Goal: Task Accomplishment & Management: Complete application form

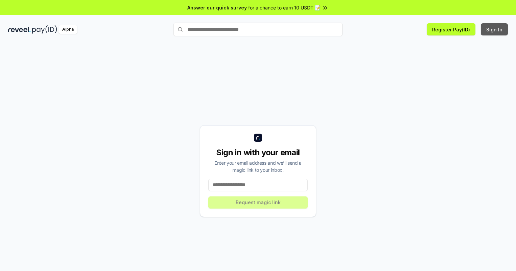
click at [494, 29] on button "Sign In" at bounding box center [493, 29] width 27 height 12
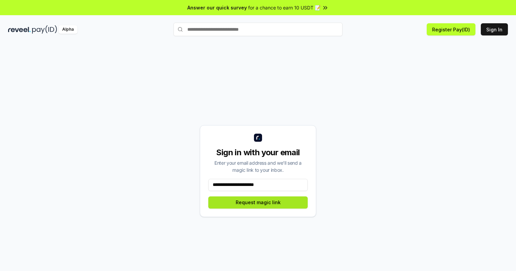
type input "**********"
click at [258, 202] on button "Request magic link" at bounding box center [257, 203] width 99 height 12
